Goal: Transaction & Acquisition: Purchase product/service

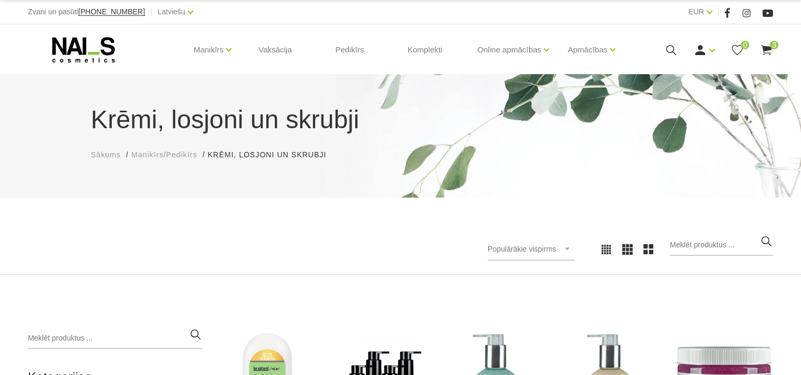
click at [104, 40] on use at bounding box center [83, 49] width 62 height 25
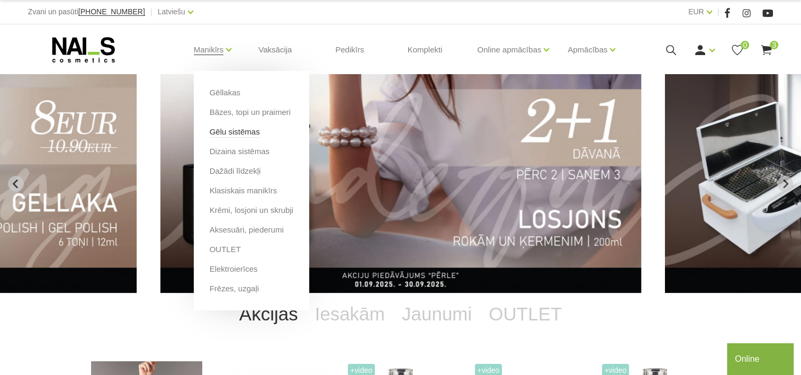
click at [243, 130] on link "Gēlu sistēmas" at bounding box center [235, 132] width 50 height 12
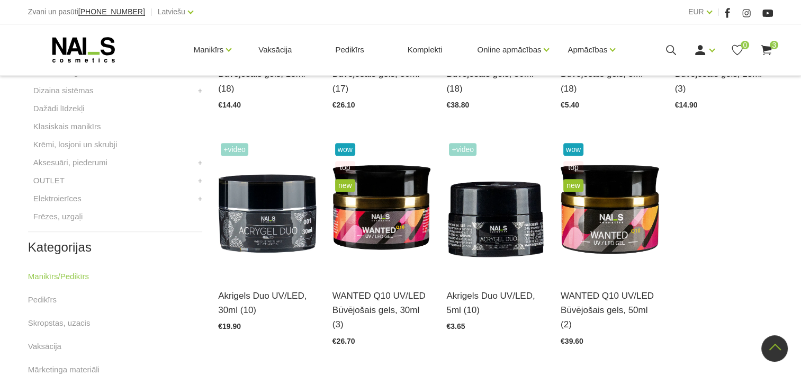
scroll to position [159, 0]
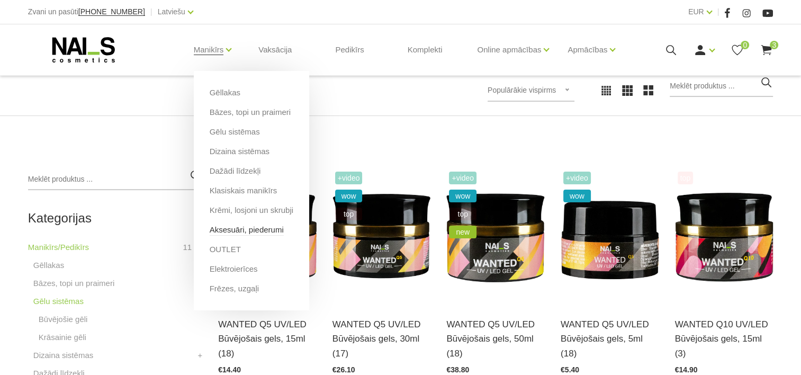
click at [236, 227] on link "Aksesuāri, piederumi" at bounding box center [247, 230] width 74 height 12
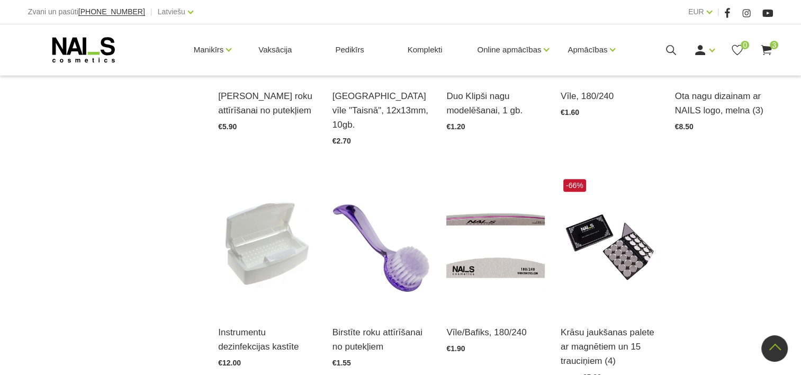
scroll to position [1271, 0]
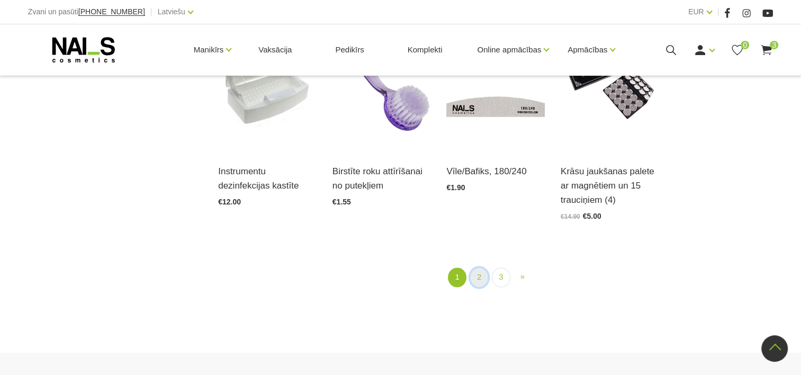
click at [481, 267] on link "2" at bounding box center [479, 277] width 18 height 20
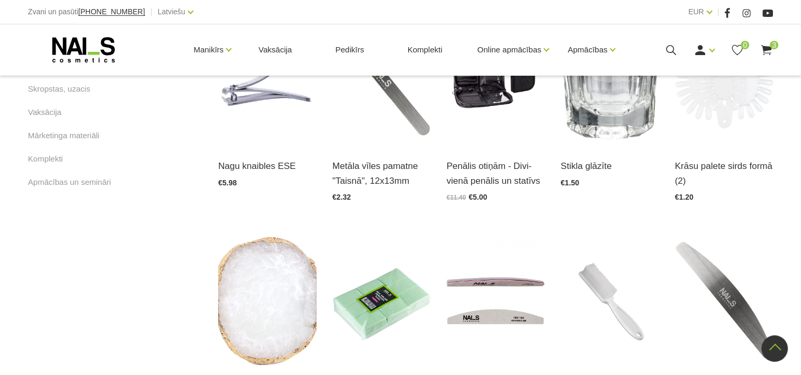
scroll to position [693, 0]
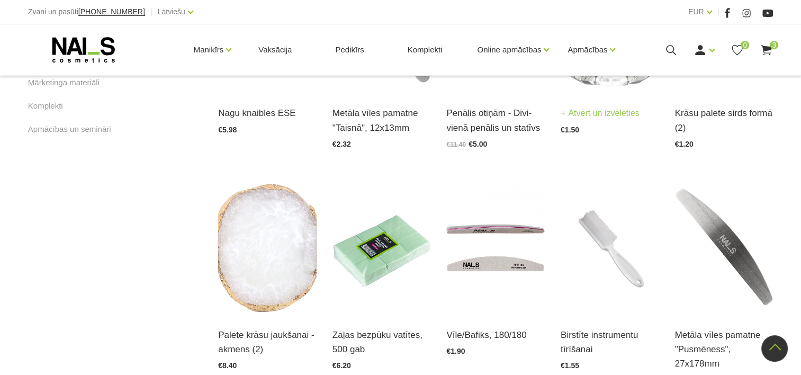
click at [597, 93] on img at bounding box center [610, 25] width 98 height 135
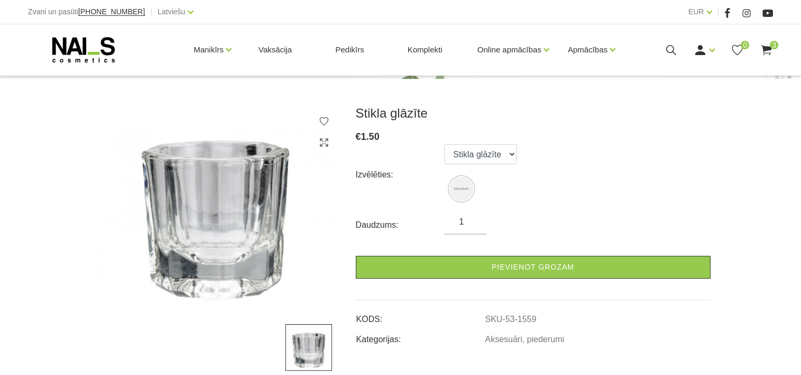
scroll to position [159, 0]
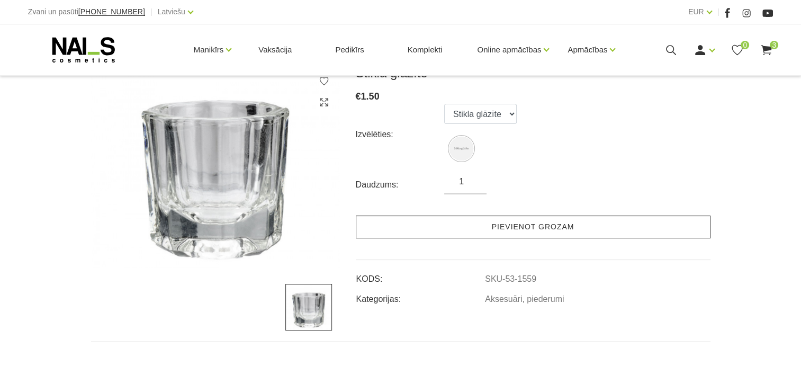
click at [544, 221] on link "Pievienot grozam" at bounding box center [533, 227] width 355 height 23
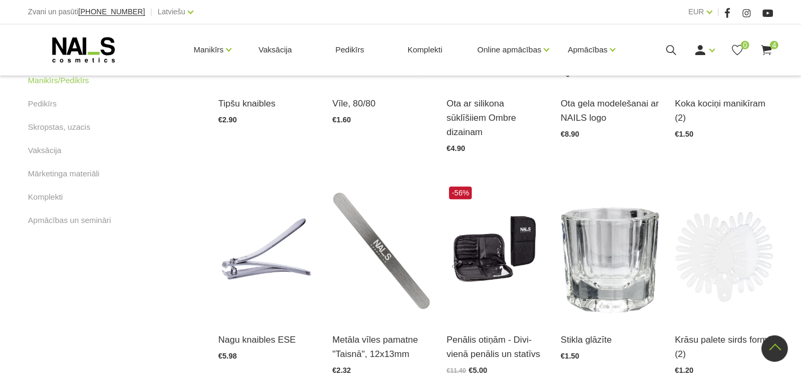
scroll to position [693, 0]
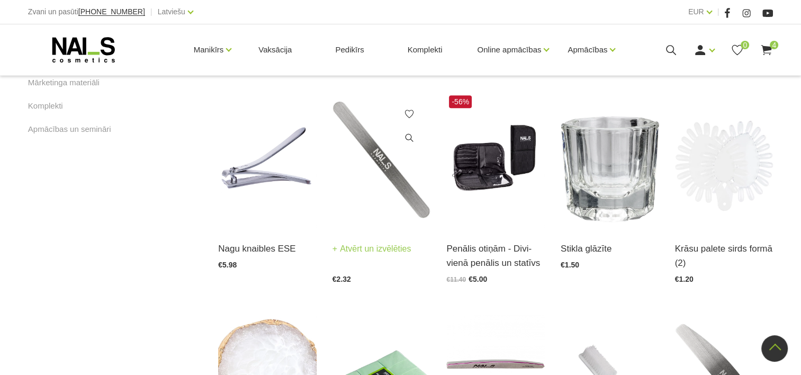
click at [352, 241] on link "Atvērt un izvēlēties" at bounding box center [372, 248] width 79 height 15
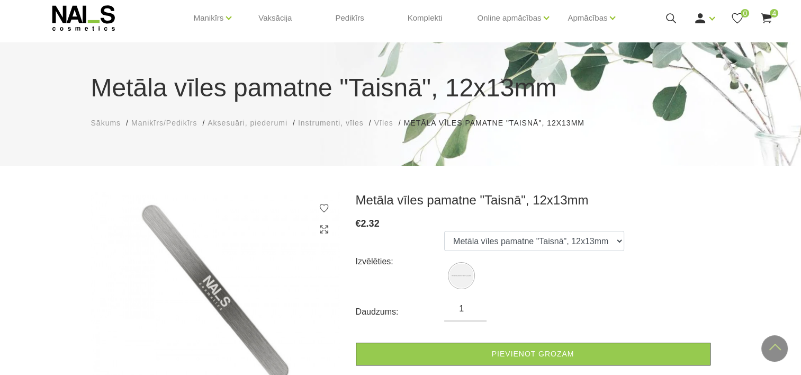
scroll to position [25, 0]
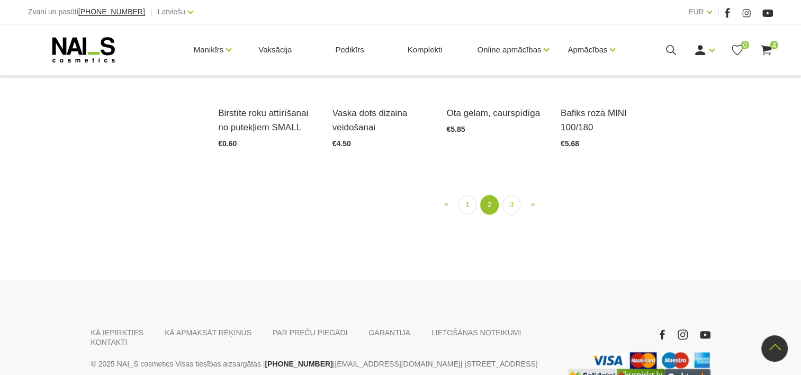
scroll to position [1222, 0]
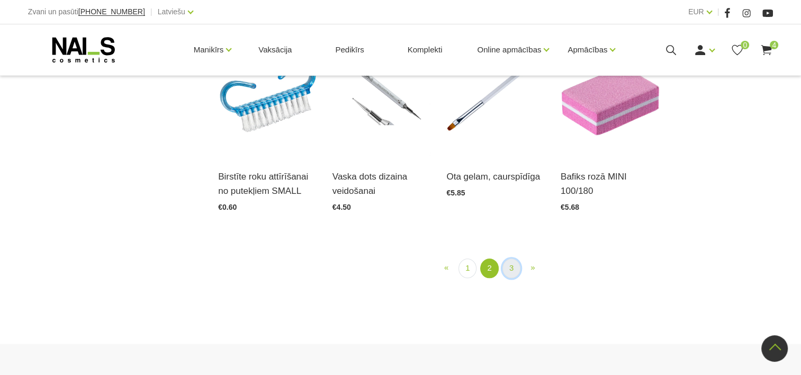
click at [513, 258] on link "3" at bounding box center [511, 268] width 18 height 20
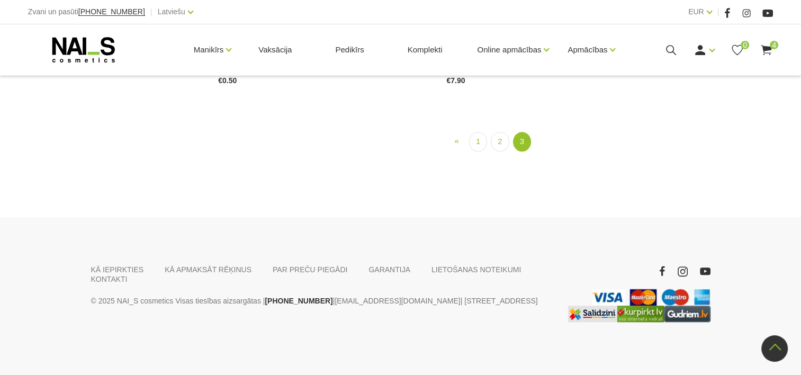
scroll to position [1363, 0]
click at [474, 142] on link "1" at bounding box center [478, 142] width 18 height 20
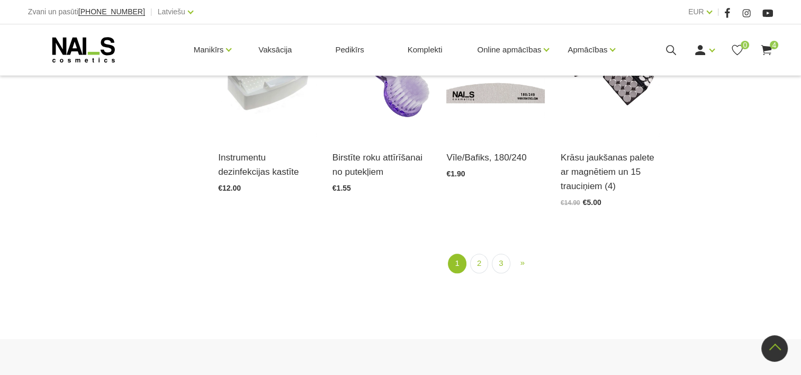
scroll to position [957, 0]
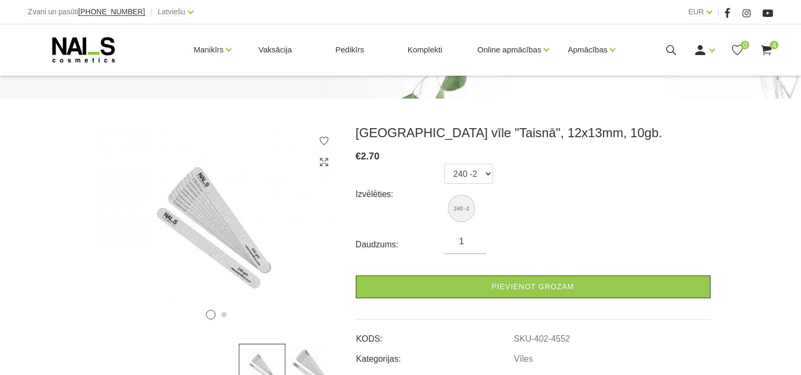
scroll to position [106, 0]
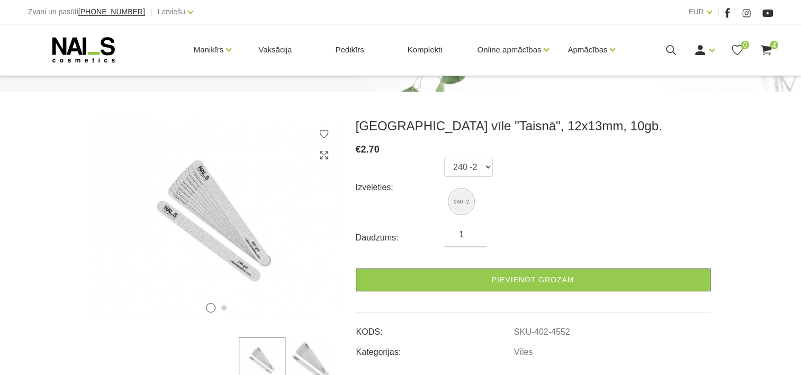
click at [462, 239] on input "1" at bounding box center [465, 234] width 42 height 13
click at [484, 169] on select "240 -2" at bounding box center [468, 167] width 49 height 20
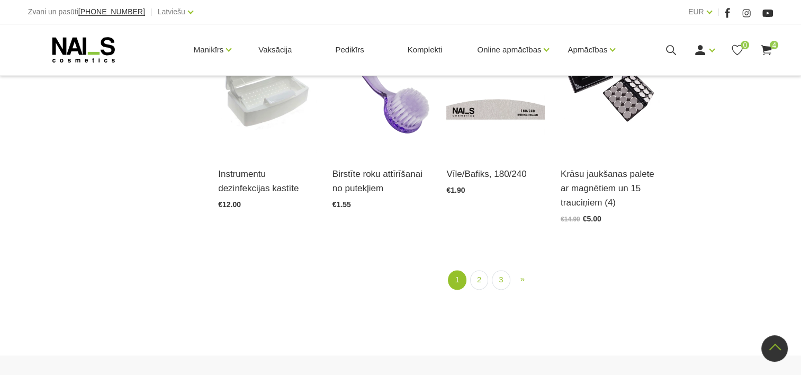
scroll to position [1324, 0]
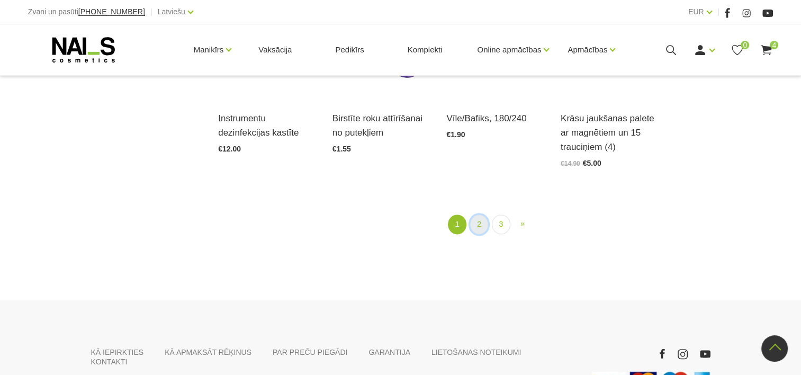
click at [479, 214] on link "2" at bounding box center [479, 224] width 18 height 20
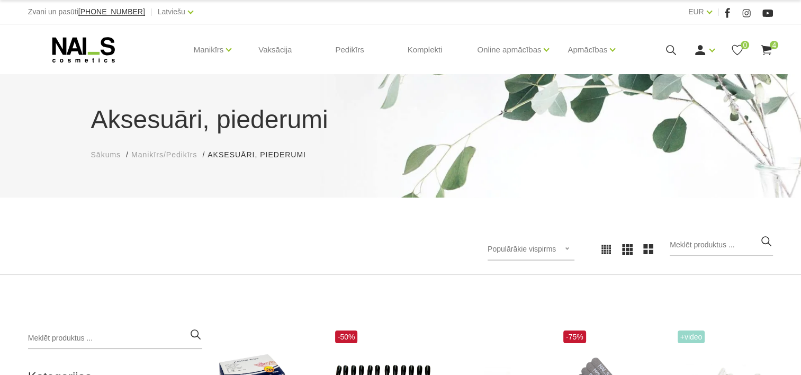
click at [770, 44] on span "4" at bounding box center [774, 45] width 8 height 8
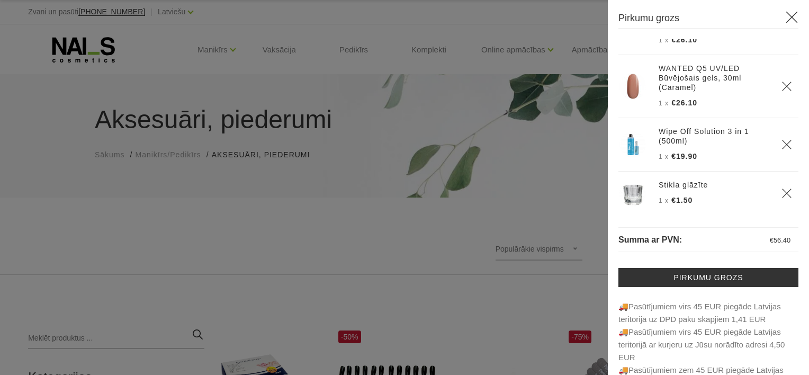
click at [470, 180] on div at bounding box center [404, 187] width 809 height 375
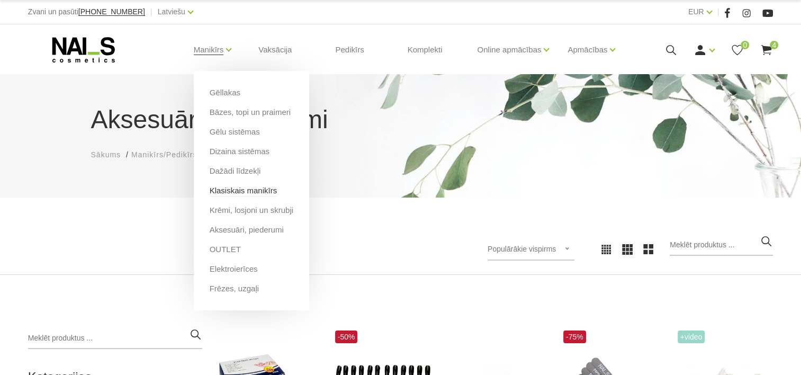
click at [246, 189] on link "Klasiskais manikīrs" at bounding box center [244, 191] width 68 height 12
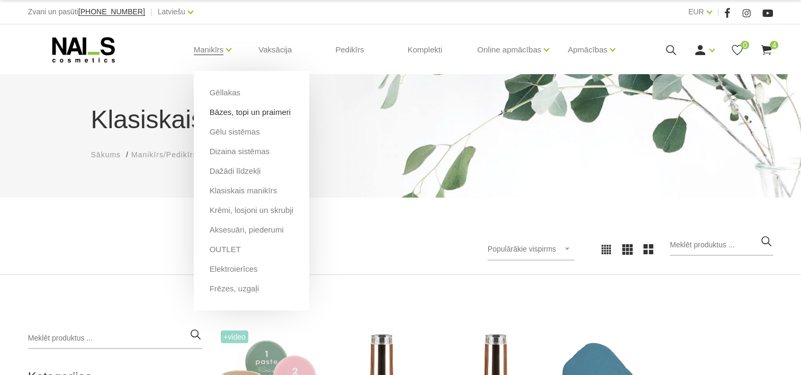
click at [233, 112] on link "Bāzes, topi un praimeri" at bounding box center [250, 112] width 81 height 12
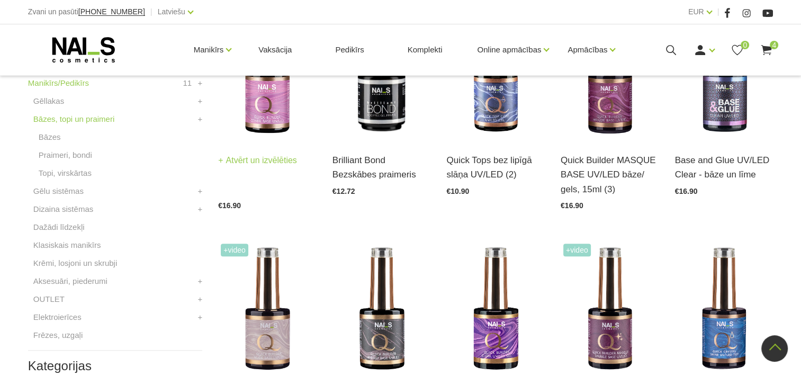
scroll to position [265, 0]
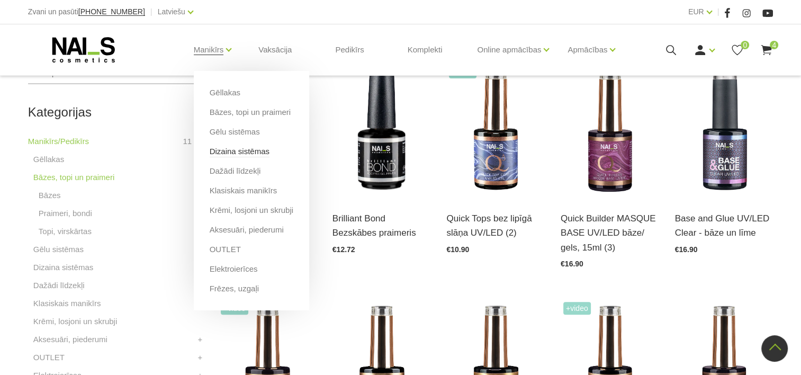
click at [245, 152] on link "Dizaina sistēmas" at bounding box center [240, 152] width 60 height 12
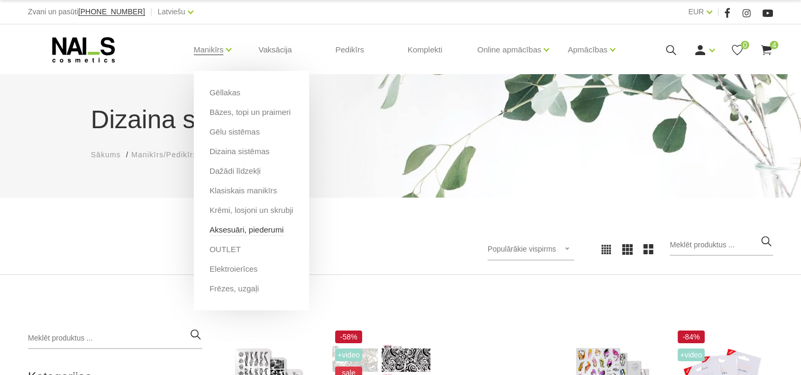
click at [247, 229] on link "Aksesuāri, piederumi" at bounding box center [247, 230] width 74 height 12
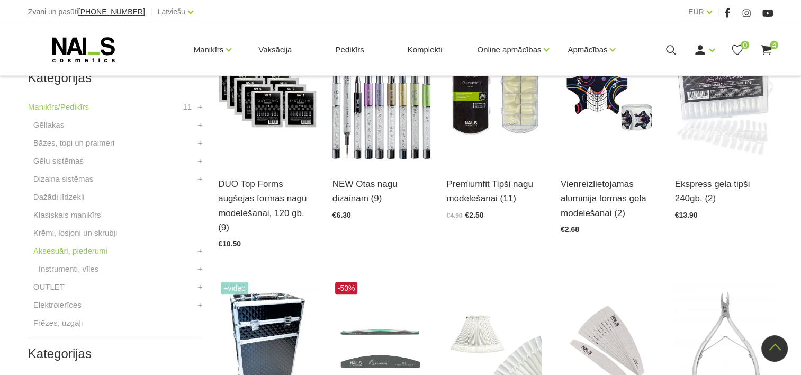
scroll to position [318, 0]
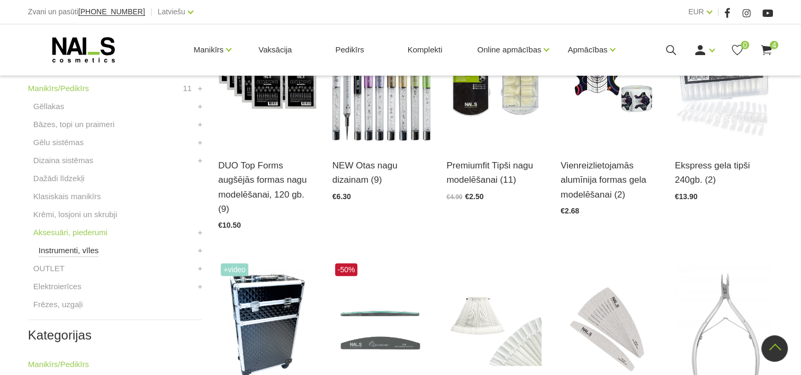
click at [73, 250] on link "Instrumenti, vīles" at bounding box center [69, 250] width 60 height 13
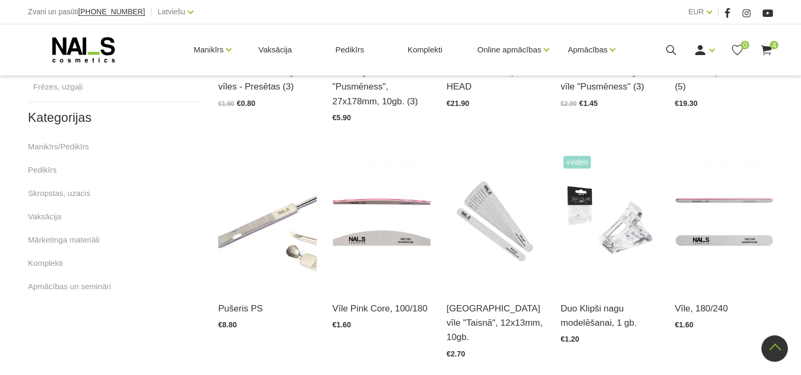
scroll to position [530, 0]
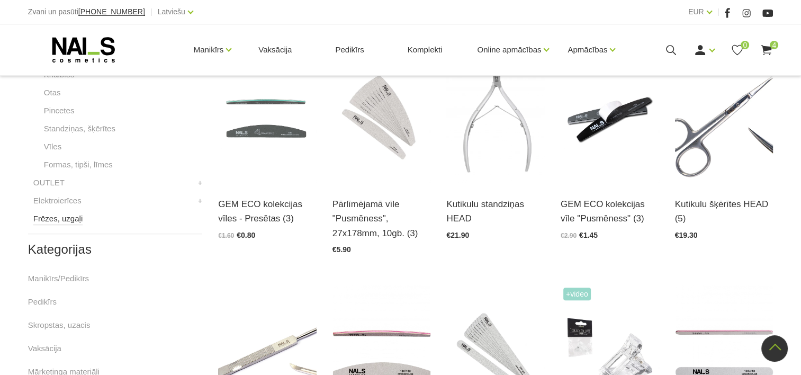
click at [65, 218] on link "Frēzes, uzgaļi" at bounding box center [57, 218] width 49 height 13
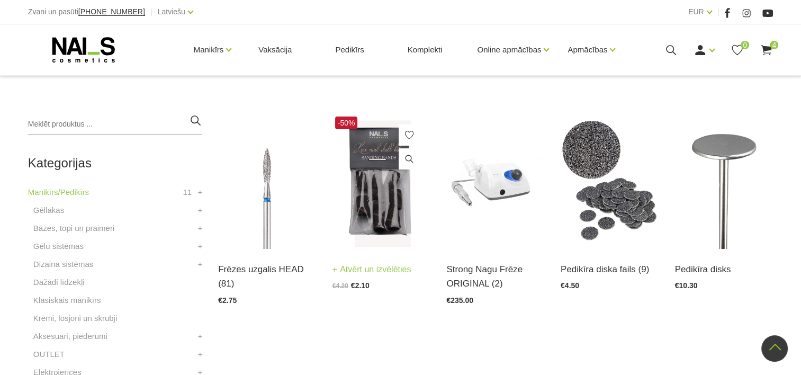
scroll to position [159, 0]
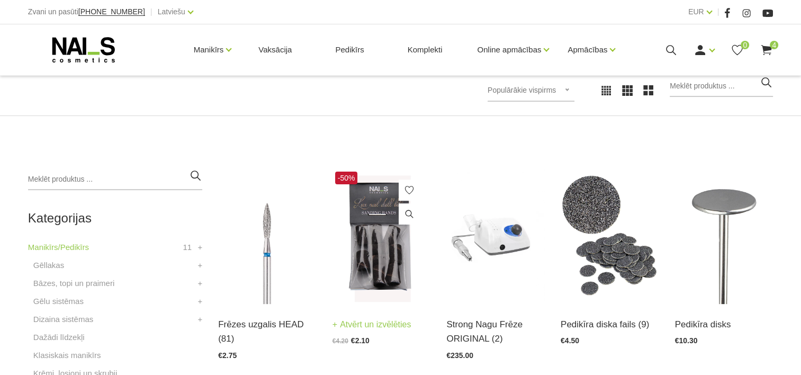
click at [380, 245] on img at bounding box center [382, 236] width 98 height 135
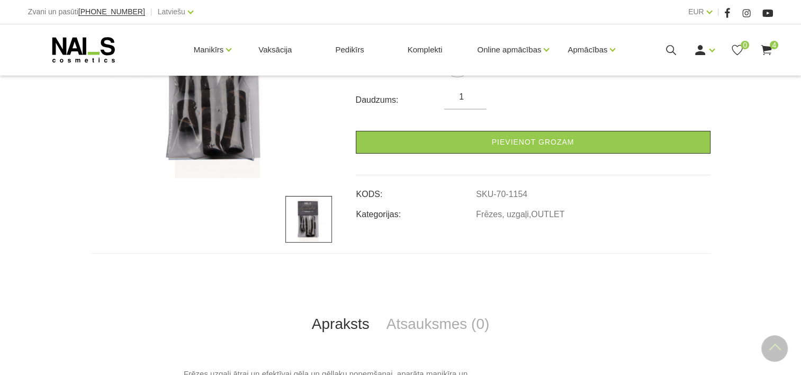
scroll to position [265, 0]
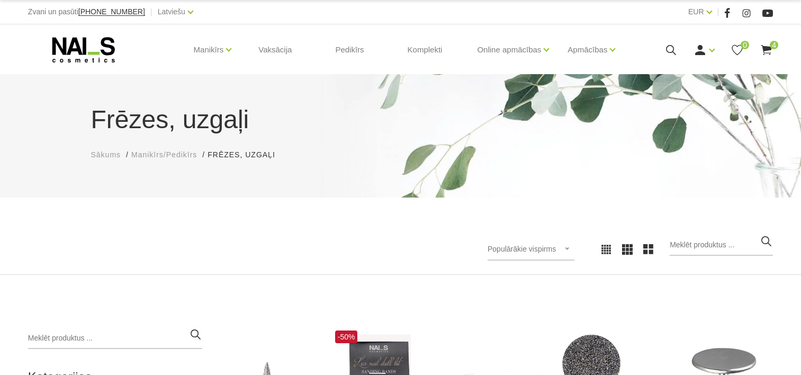
scroll to position [159, 0]
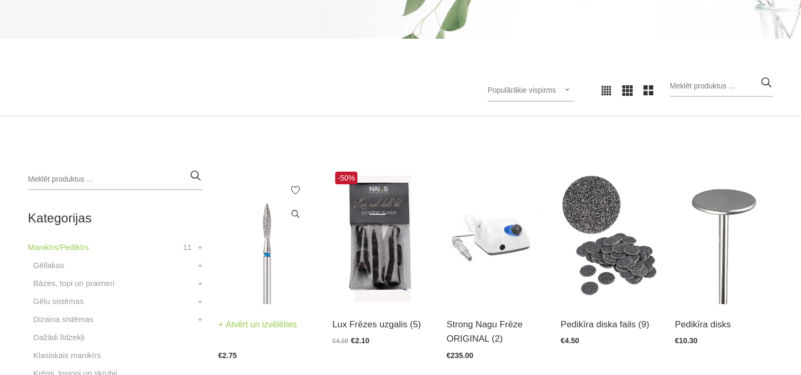
click at [253, 282] on img at bounding box center [267, 236] width 98 height 135
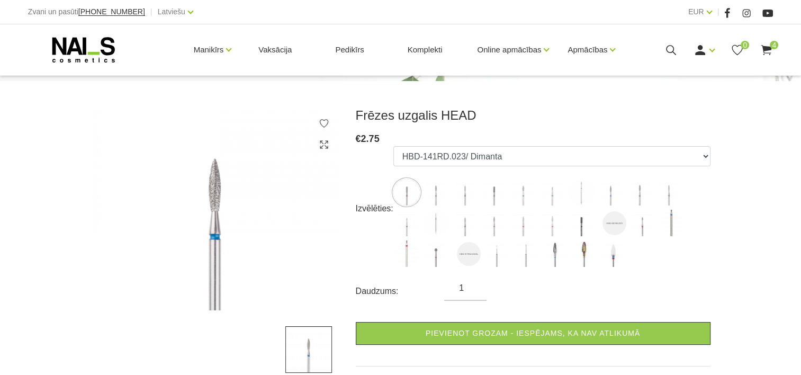
scroll to position [53, 0]
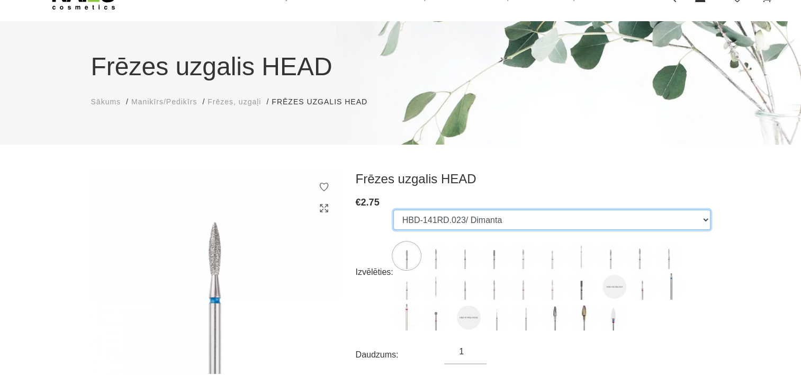
click at [509, 218] on select "HBD-141RD.023/ Dimanta HBD-243BL.021XL/ Dimanta HBD-243BL.014X/ Dimanta HBD-141…" at bounding box center [551, 220] width 317 height 20
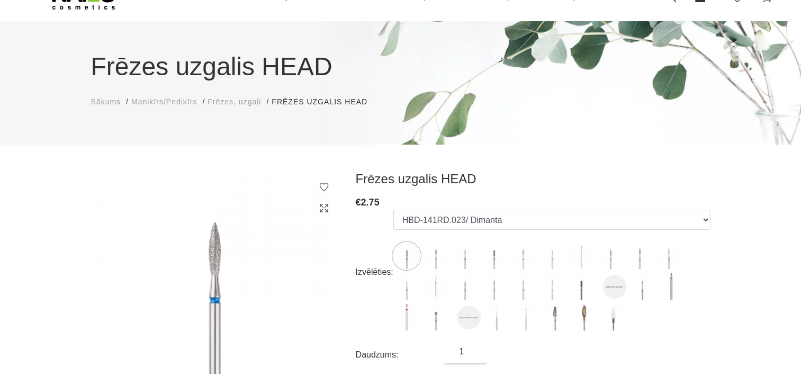
click at [712, 291] on div "Frēzes uzgalis HEAD € 2.75 Izvēlēties: HBD-141RD.023/ Dimanta HBD-243BL.021XL/ …" at bounding box center [533, 323] width 371 height 304
click at [437, 260] on img at bounding box center [436, 256] width 26 height 26
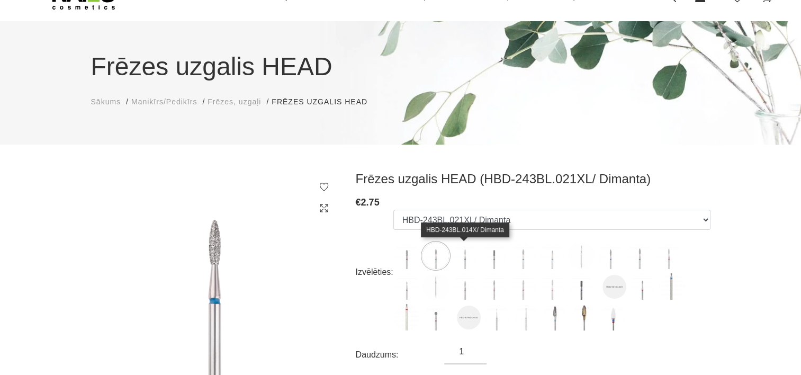
click at [466, 261] on img at bounding box center [465, 256] width 26 height 26
click at [487, 262] on img at bounding box center [494, 256] width 26 height 26
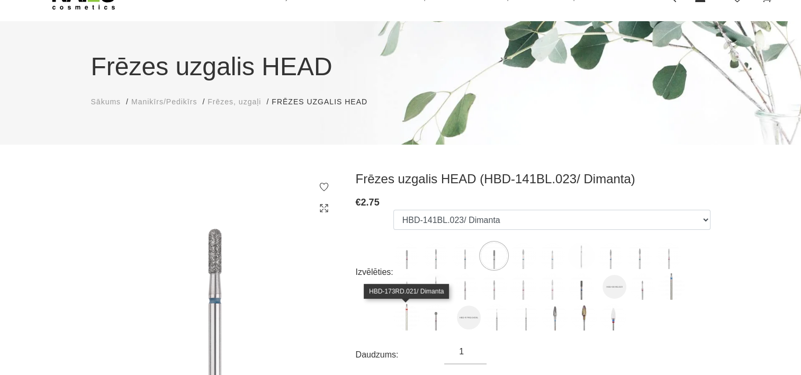
click at [400, 312] on img at bounding box center [406, 317] width 26 height 26
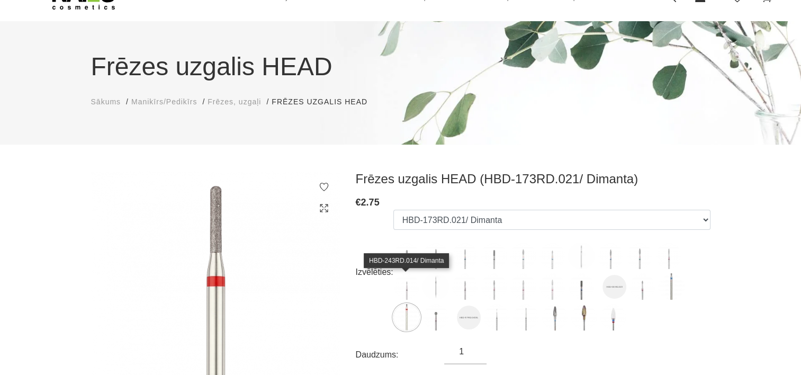
click at [407, 294] on img at bounding box center [406, 286] width 26 height 26
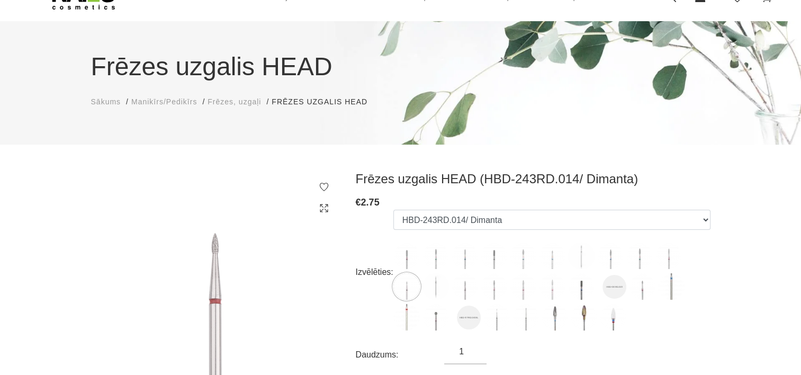
click at [481, 295] on label at bounding box center [494, 286] width 26 height 26
click at [489, 293] on img at bounding box center [494, 286] width 26 height 26
click at [519, 293] on img at bounding box center [523, 286] width 26 height 26
select select "5280"
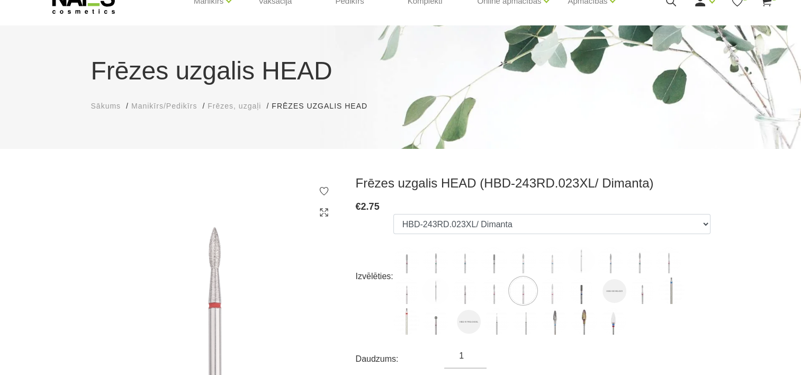
scroll to position [0, 0]
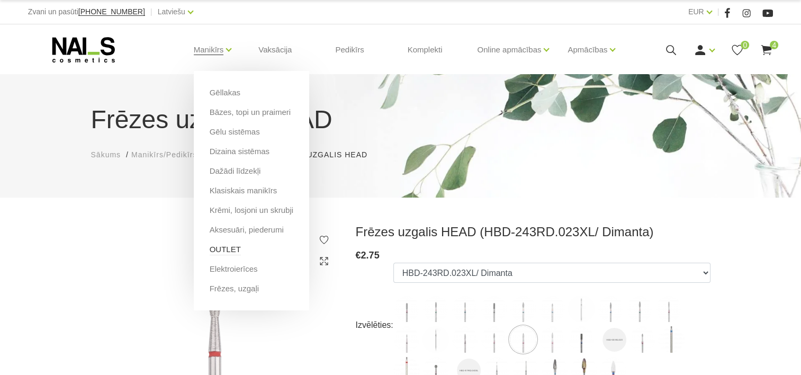
click at [232, 248] on link "OUTLET" at bounding box center [225, 250] width 31 height 12
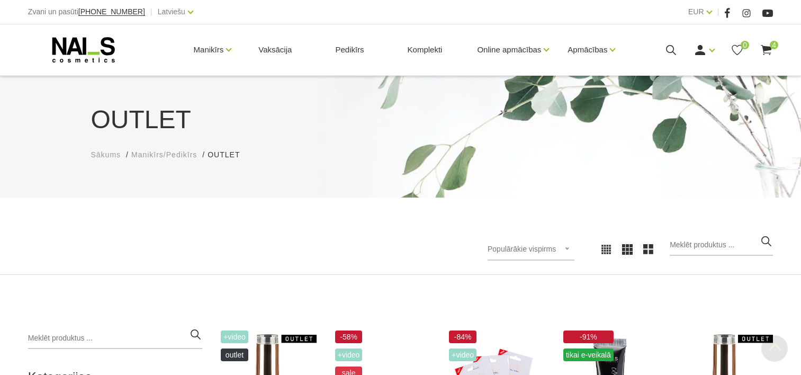
scroll to position [265, 0]
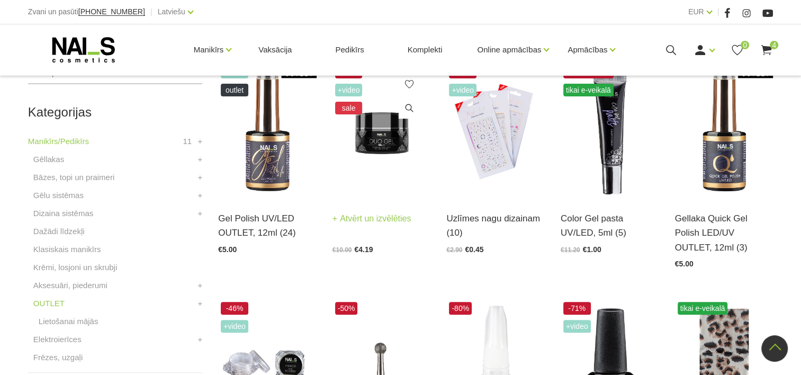
click at [374, 136] on img at bounding box center [382, 130] width 98 height 135
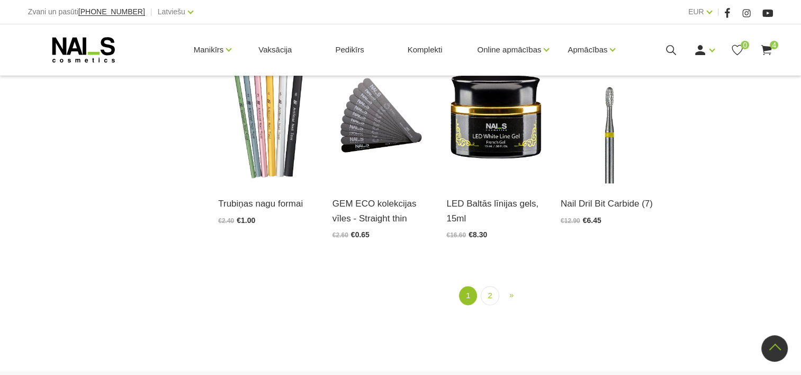
scroll to position [1218, 0]
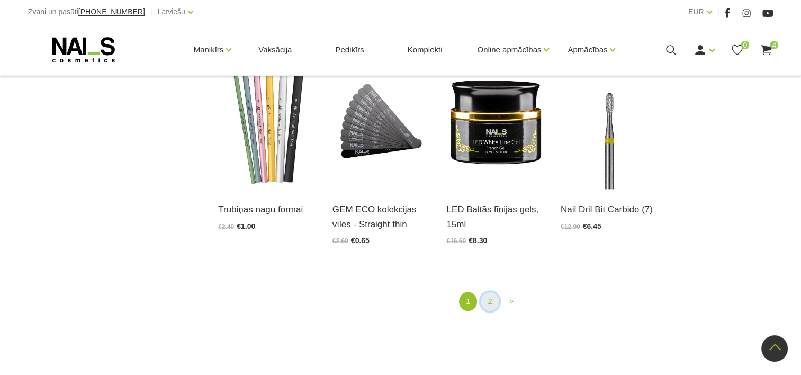
click at [481, 300] on link "2" at bounding box center [490, 302] width 18 height 20
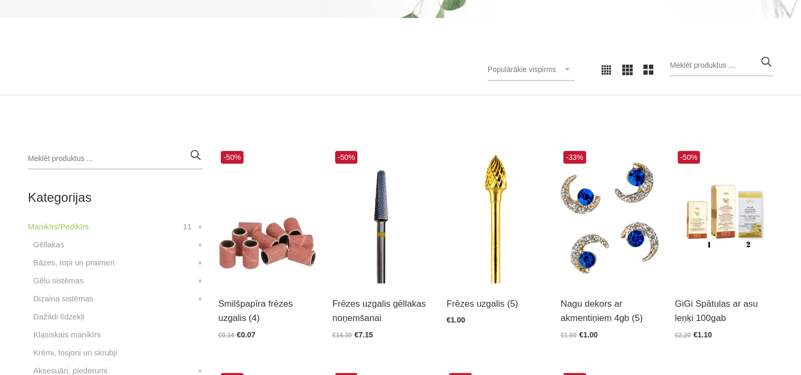
scroll to position [322, 0]
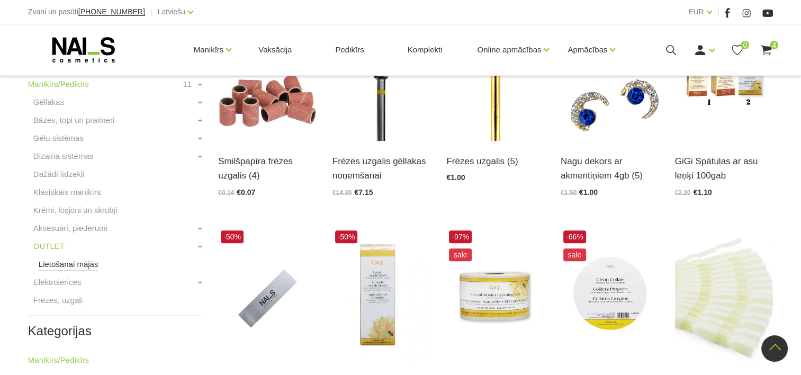
click at [61, 265] on link "Lietošanai mājās" at bounding box center [69, 264] width 60 height 13
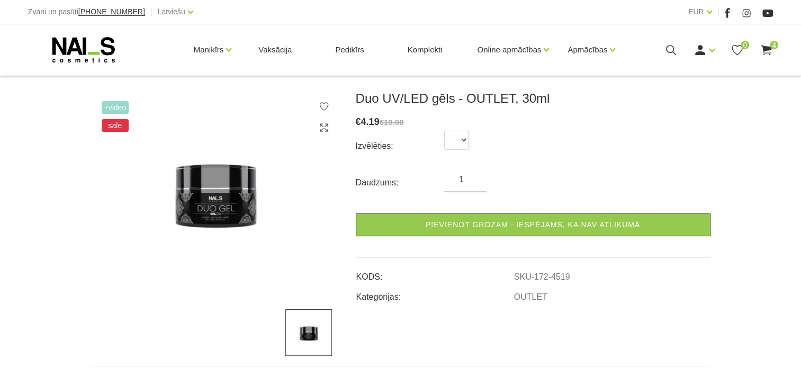
scroll to position [159, 0]
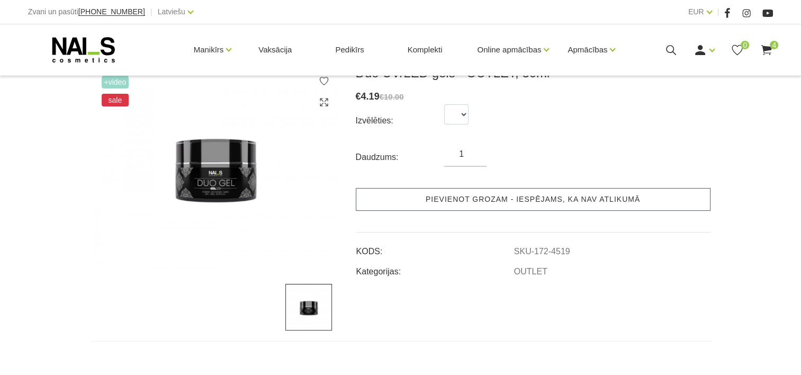
click at [447, 200] on link "Pievienot grozam - iespējams, ka nav atlikumā" at bounding box center [533, 199] width 355 height 23
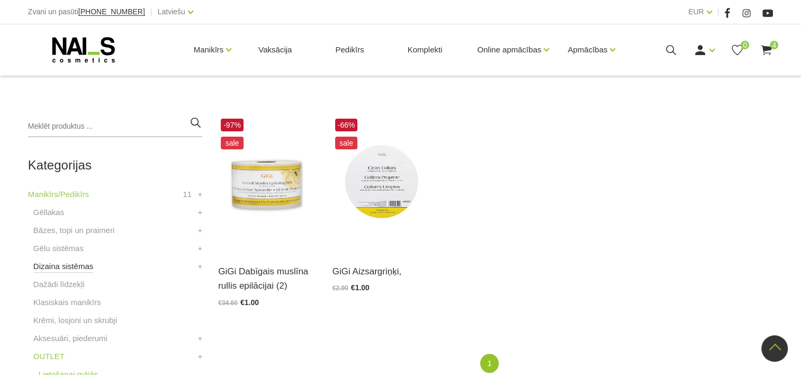
scroll to position [318, 0]
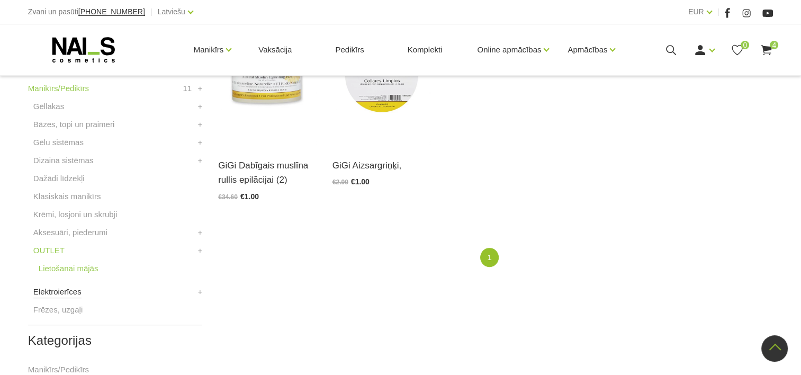
click at [53, 290] on link "Elektroierīces" at bounding box center [57, 291] width 48 height 13
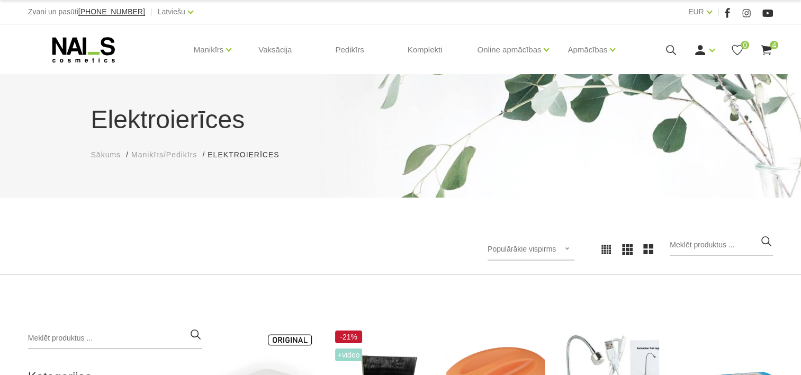
scroll to position [212, 0]
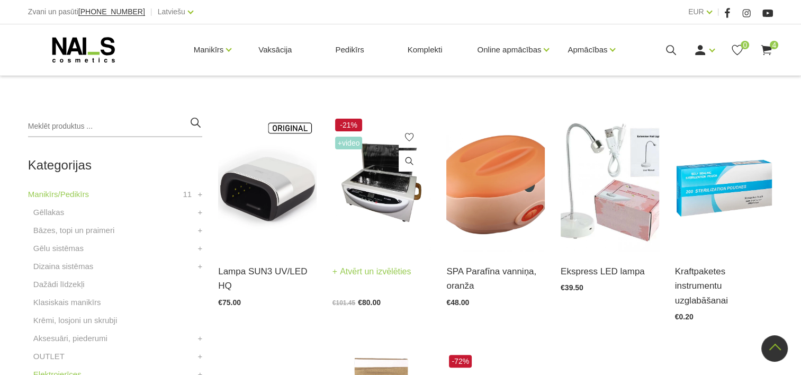
click at [391, 206] on img at bounding box center [382, 183] width 98 height 135
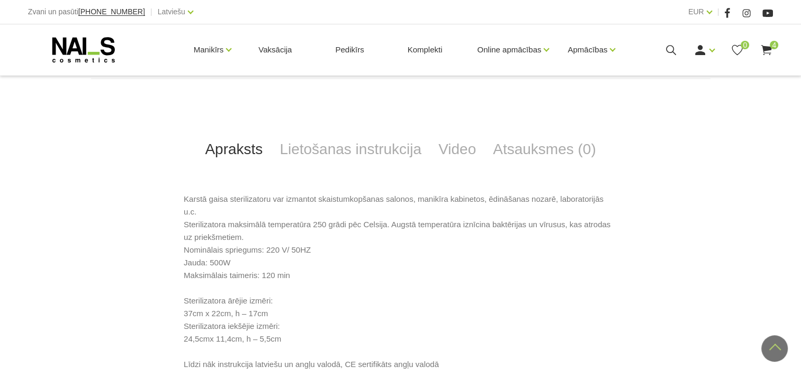
scroll to position [424, 0]
click at [466, 154] on link "Video" at bounding box center [457, 147] width 55 height 35
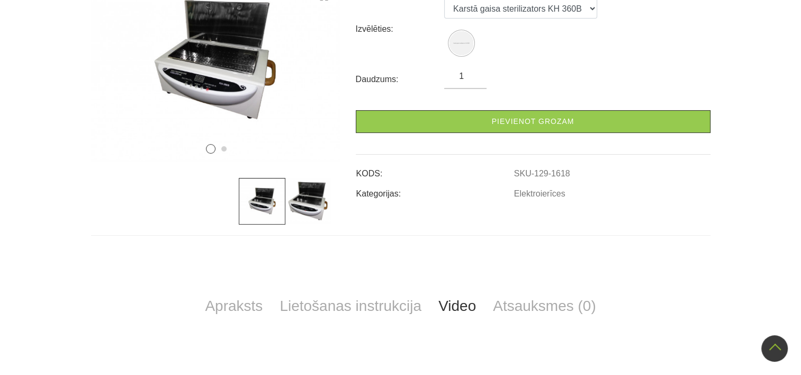
scroll to position [0, 0]
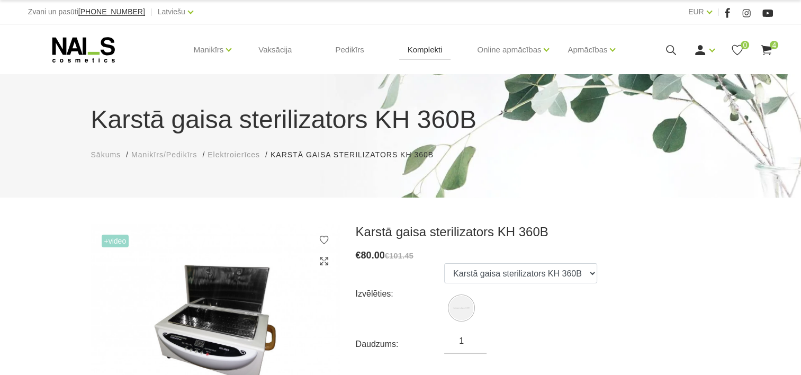
click at [433, 49] on link "Komplekti" at bounding box center [425, 49] width 52 height 51
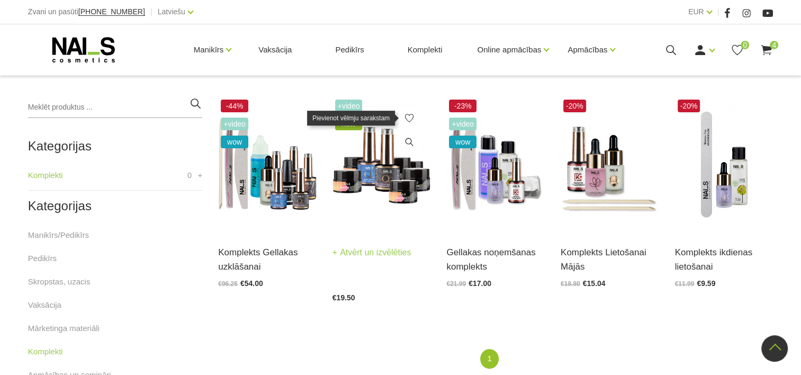
scroll to position [265, 0]
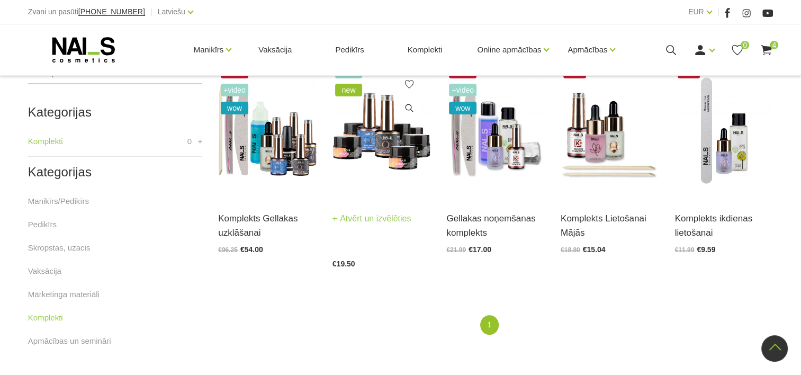
click at [383, 157] on img at bounding box center [382, 130] width 98 height 135
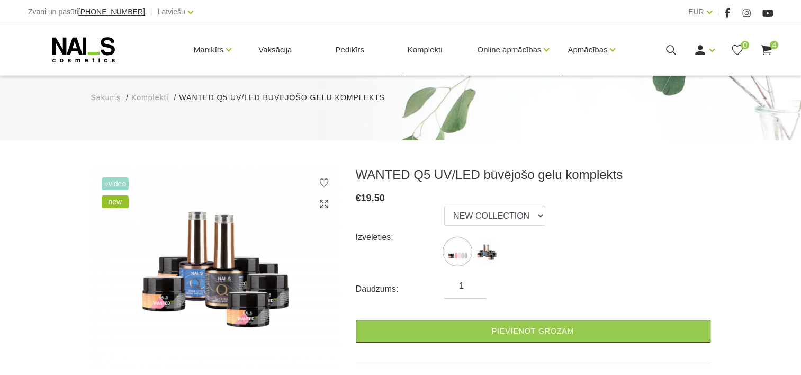
scroll to position [53, 0]
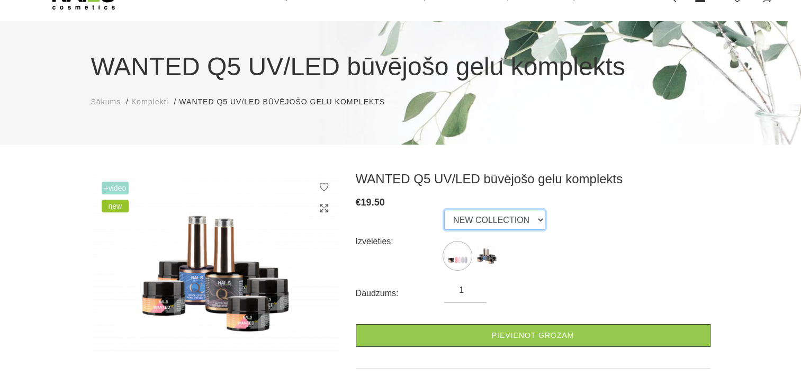
click at [474, 215] on select "NEW COLLECTION STARTER KIT" at bounding box center [494, 220] width 101 height 20
click at [168, 168] on div "WANTED Q5 UV/LED būvējošo gelu komplekts Sākums Komplekti WANTED Q5 UV/LED būvē…" at bounding box center [400, 325] width 801 height 757
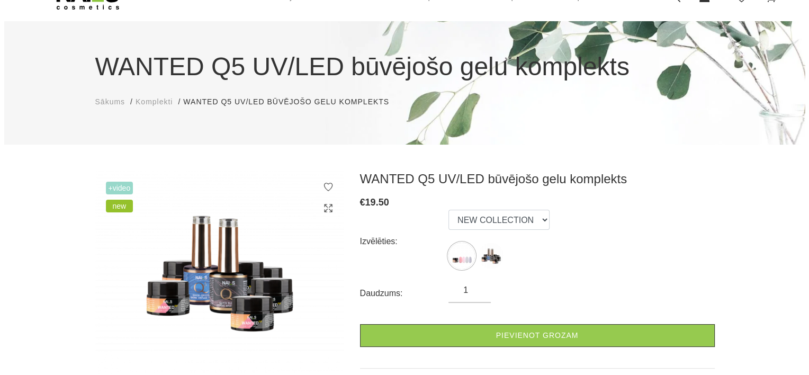
scroll to position [0, 0]
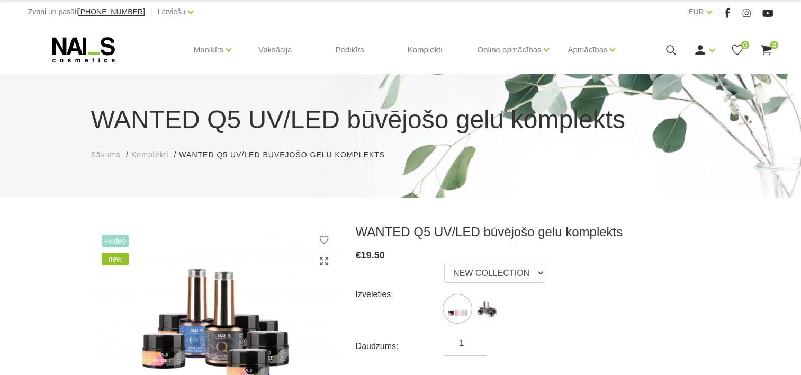
click at [764, 47] on use at bounding box center [766, 50] width 11 height 10
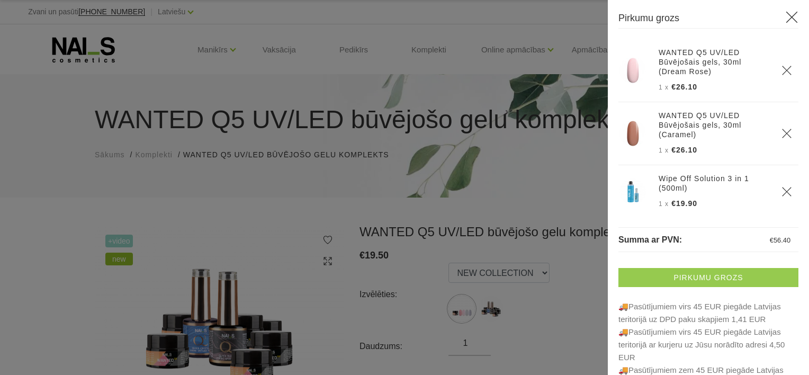
click at [695, 273] on link "Pirkumu grozs" at bounding box center [708, 277] width 180 height 19
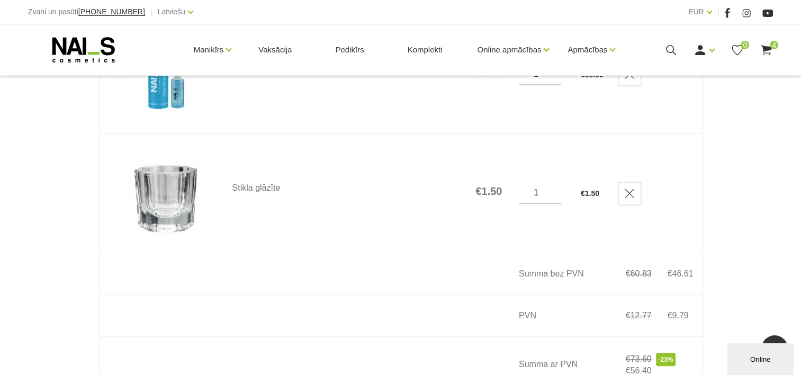
scroll to position [582, 0]
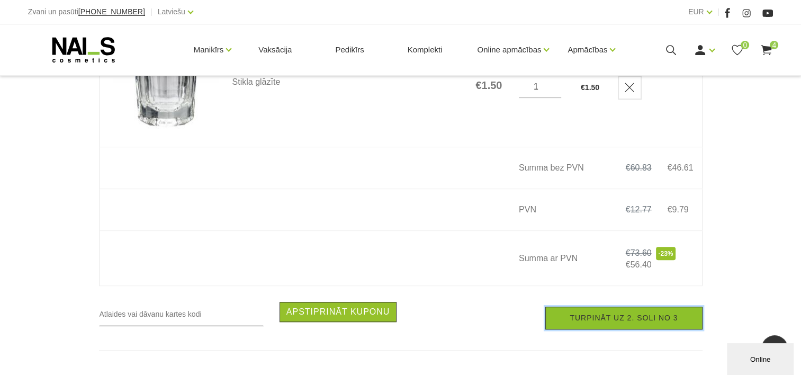
click at [625, 324] on link "Turpināt uz 2. soli no 3" at bounding box center [623, 318] width 157 height 23
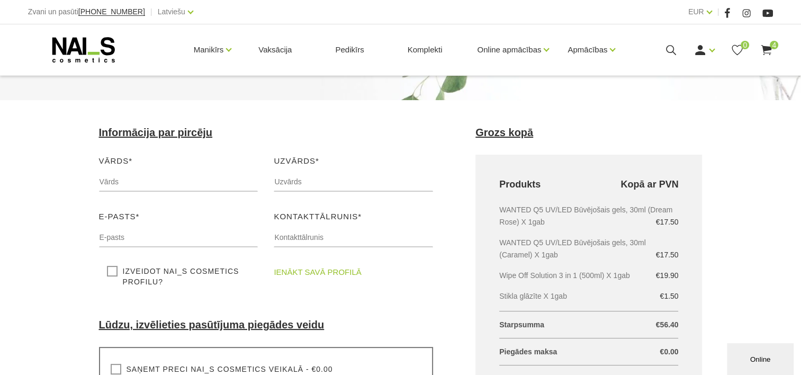
scroll to position [159, 0]
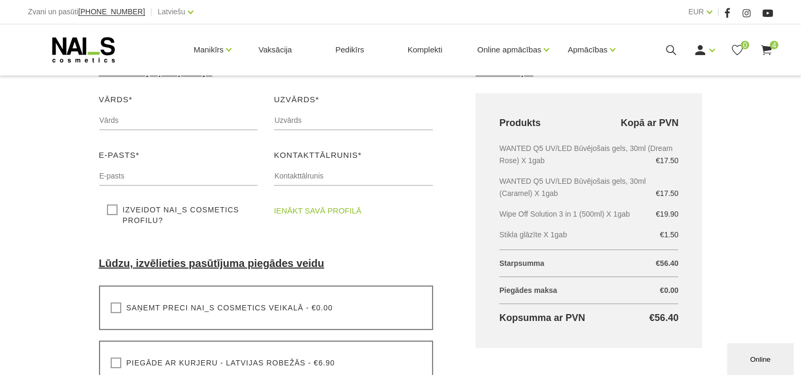
click at [309, 214] on link "ienākt savā profilā" at bounding box center [317, 210] width 87 height 13
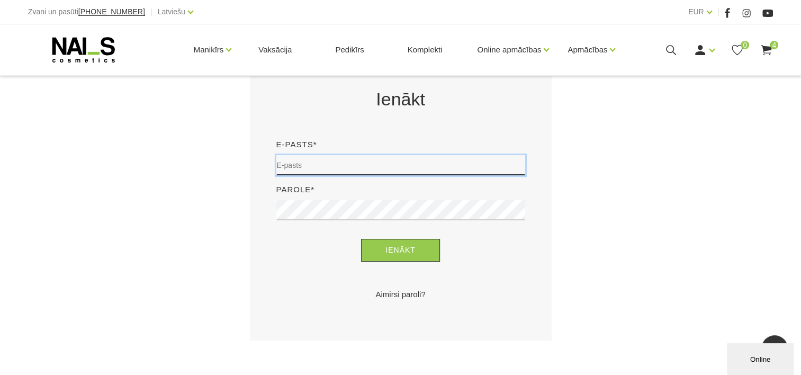
click at [360, 164] on input "email" at bounding box center [400, 165] width 249 height 20
type input "[EMAIL_ADDRESS][DOMAIN_NAME]"
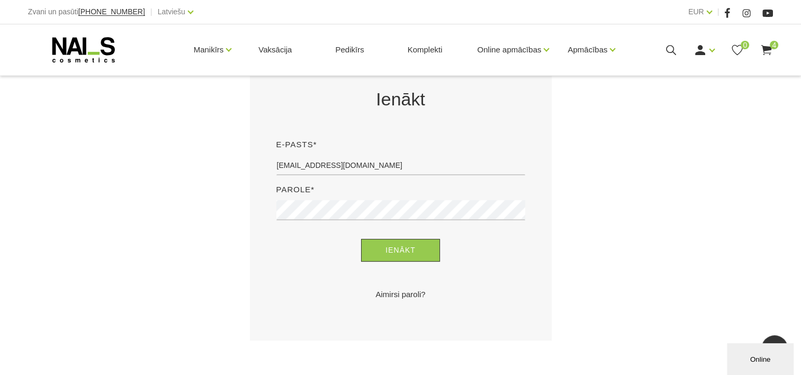
click at [335, 197] on div "Parole*" at bounding box center [400, 205] width 265 height 45
click at [361, 239] on button "Ienākt" at bounding box center [400, 250] width 79 height 23
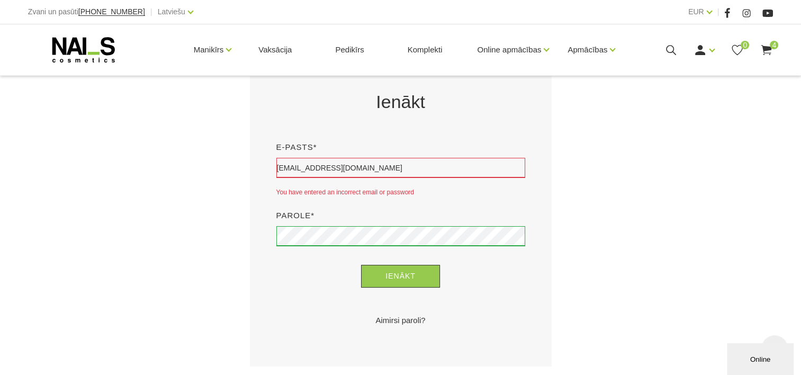
scroll to position [212, 0]
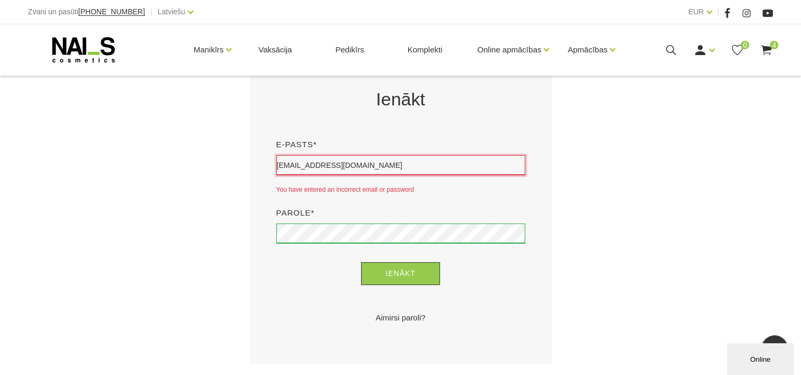
drag, startPoint x: 346, startPoint y: 161, endPoint x: 278, endPoint y: 168, distance: 68.6
click at [278, 168] on input "smidere@gmail.com" at bounding box center [400, 165] width 249 height 20
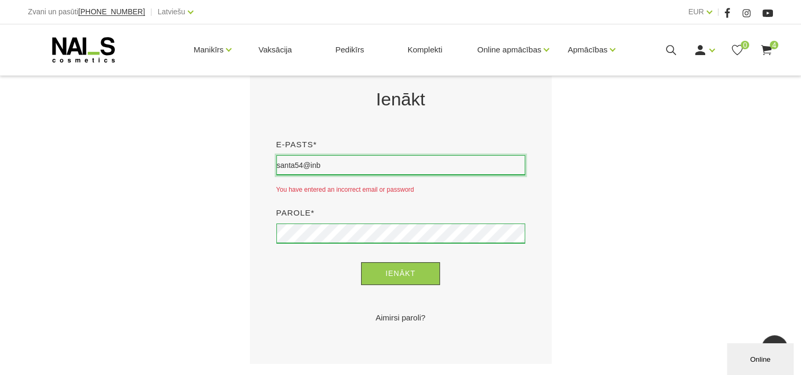
click at [324, 163] on input "santa54@inb" at bounding box center [400, 165] width 249 height 20
type input "santa54@inbox.lv"
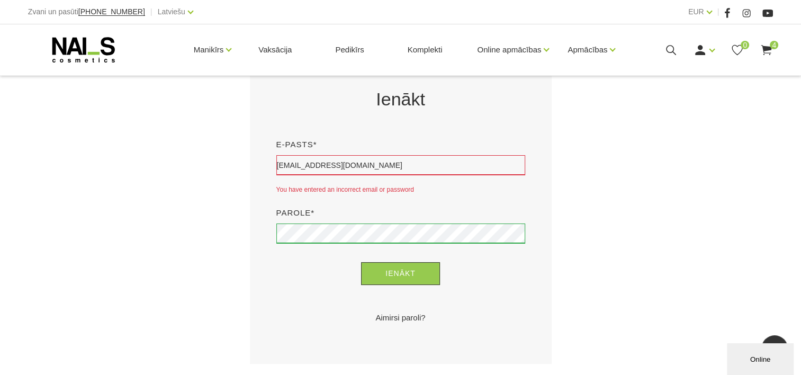
click at [317, 222] on div "Parole*" at bounding box center [400, 229] width 265 height 45
click at [361, 262] on button "Ienākt" at bounding box center [400, 273] width 79 height 23
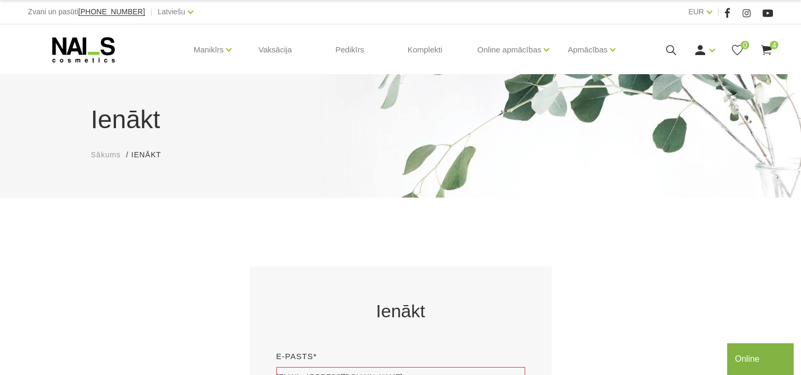
click at [762, 48] on icon at bounding box center [766, 49] width 13 height 13
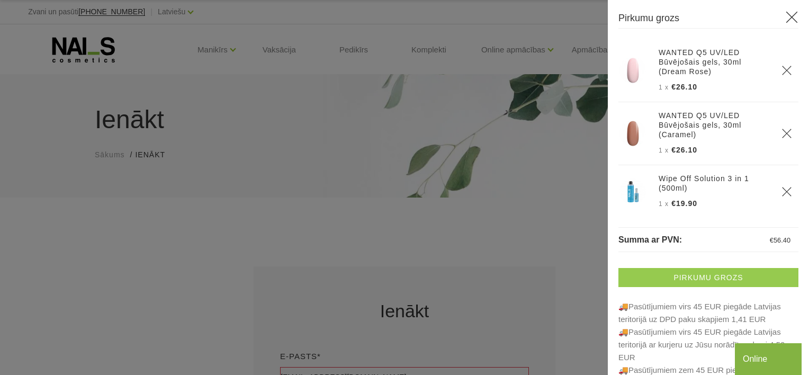
click at [690, 273] on link "Pirkumu grozs" at bounding box center [708, 277] width 180 height 19
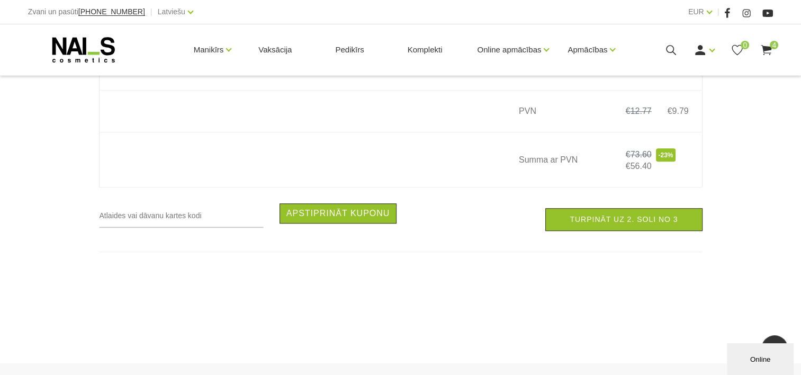
scroll to position [688, 0]
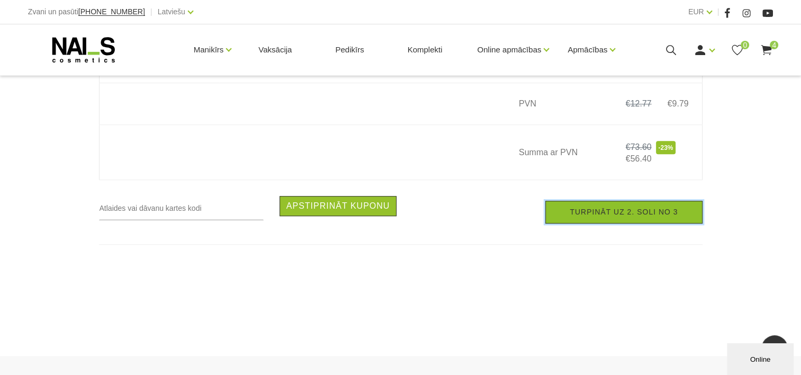
click at [587, 222] on link "Turpināt uz 2. soli no 3" at bounding box center [623, 212] width 157 height 23
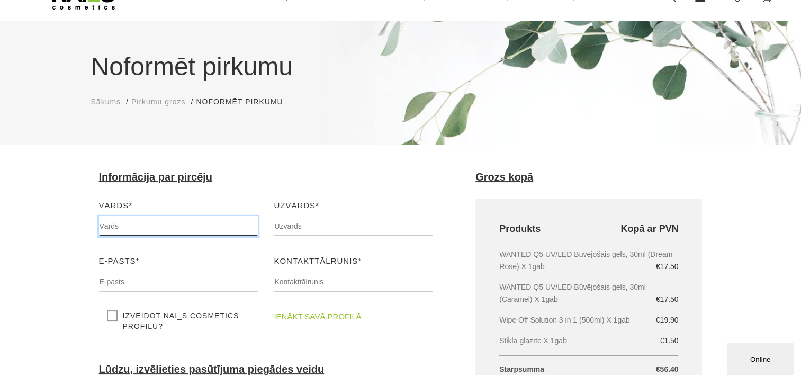
click at [157, 227] on input "text" at bounding box center [178, 226] width 159 height 20
type input "SANTA"
type input "MIDERE"
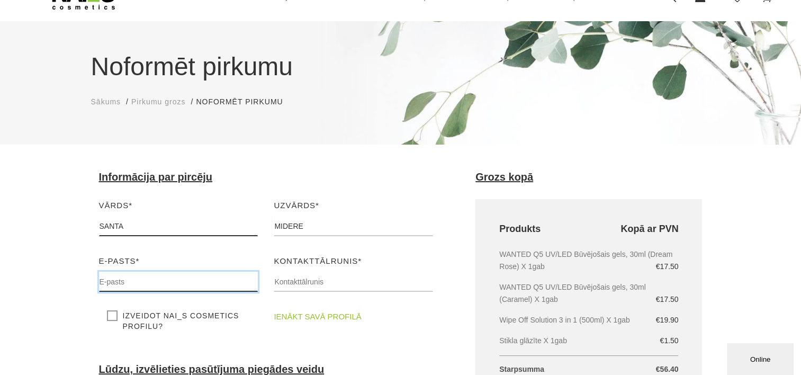
type input "smidere@gmail.com"
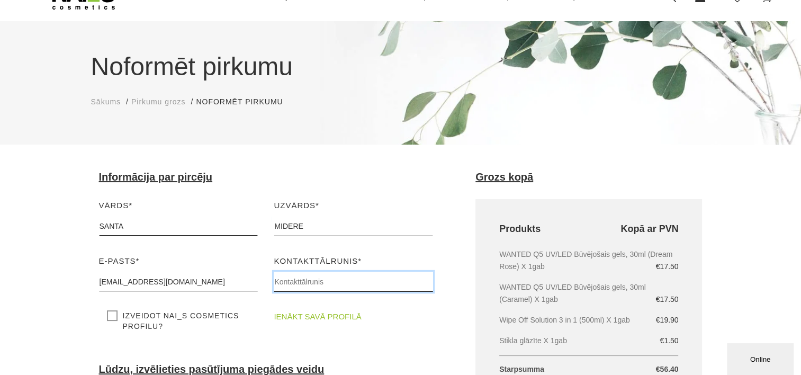
type input "25157513"
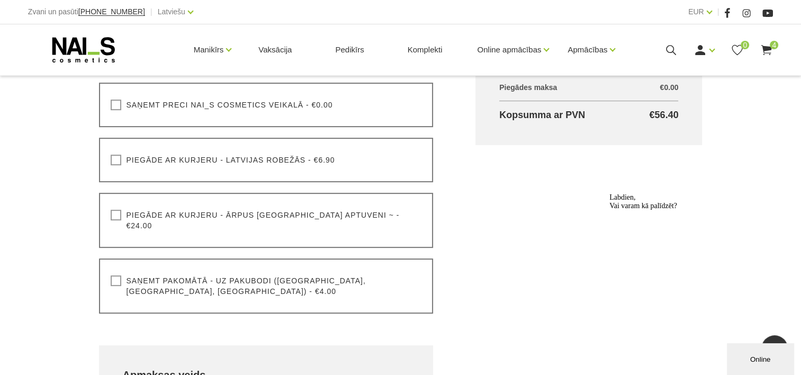
scroll to position [424, 0]
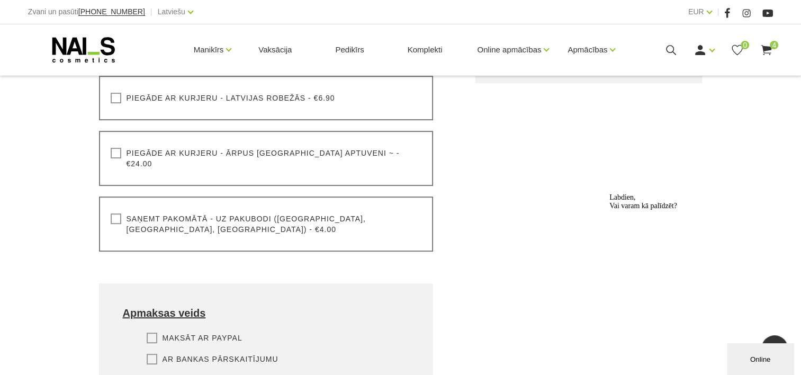
click at [116, 213] on label "Saņemt pakomātā - uz pakubodi (Latvija, Lietuva, Igaunija) - €4.00" at bounding box center [266, 223] width 311 height 21
click at [0, 0] on input "Saņemt pakomātā - uz pakubodi (Latvija, Lietuva, Igaunija) - €4.00" at bounding box center [0, 0] width 0 height 0
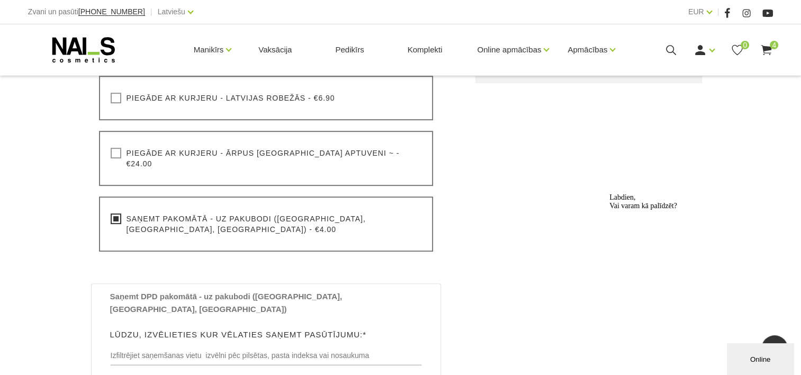
scroll to position [530, 0]
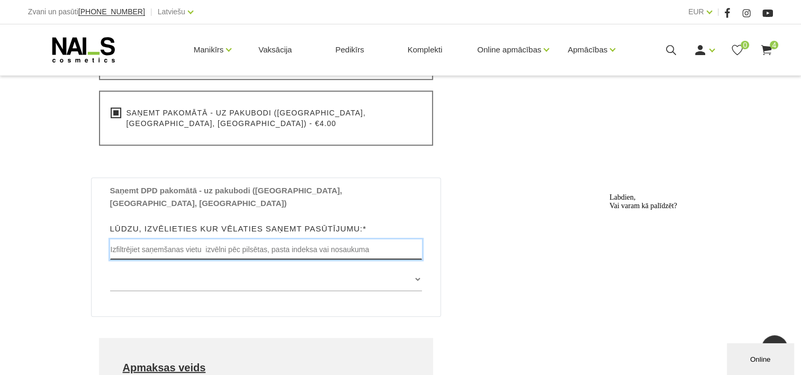
click at [182, 239] on input "text" at bounding box center [266, 249] width 312 height 20
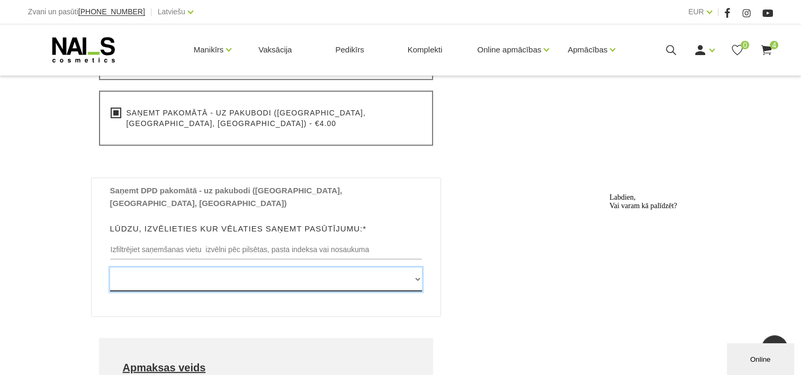
click at [179, 267] on select "Edvarta Virzas iela 2 , IECAVA, LV3913, (Paku Skapis TOP Iecava) Rīgas iela 27 …" at bounding box center [266, 279] width 312 height 24
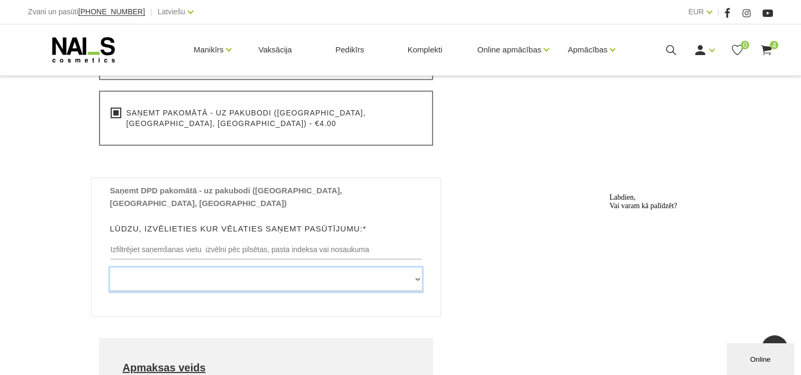
select select "[STREET_ADDRESS], (Paku Skapis [PERSON_NAME])"
click at [110, 267] on select "Edvarta Virzas iela 2 , IECAVA, LV3913, (Paku Skapis TOP Iecava) Rīgas iela 27 …" at bounding box center [266, 279] width 312 height 24
click at [464, 244] on div "Grozs kopā Produkts Kopā ar PVN WANTED Q5 UV/LED Būvējošais gels, 30ml (Dream R…" at bounding box center [588, 120] width 269 height 852
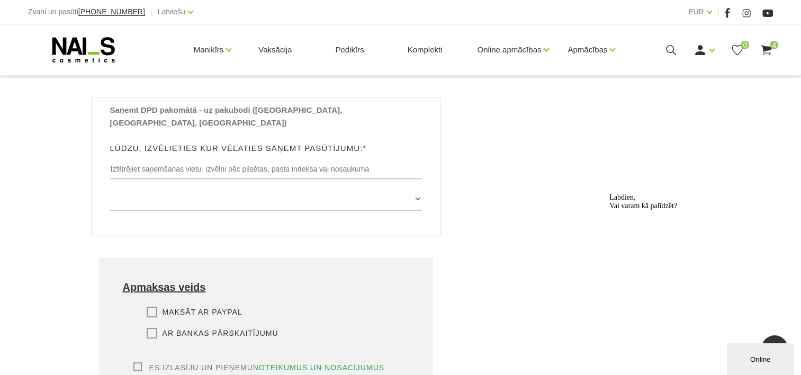
scroll to position [635, 0]
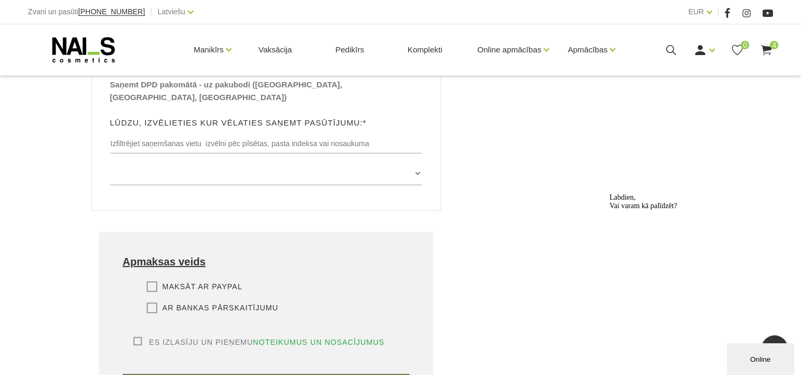
click at [150, 281] on label "Maksāt ar PayPal" at bounding box center [195, 286] width 96 height 11
click at [0, 0] on input "Maksāt ar PayPal" at bounding box center [0, 0] width 0 height 0
click at [150, 281] on label "Maksāt ar PayPal" at bounding box center [195, 286] width 96 height 11
click at [0, 0] on input "Maksāt ar PayPal" at bounding box center [0, 0] width 0 height 0
click at [150, 302] on label "Ar bankas pārskaitījumu" at bounding box center [213, 307] width 132 height 11
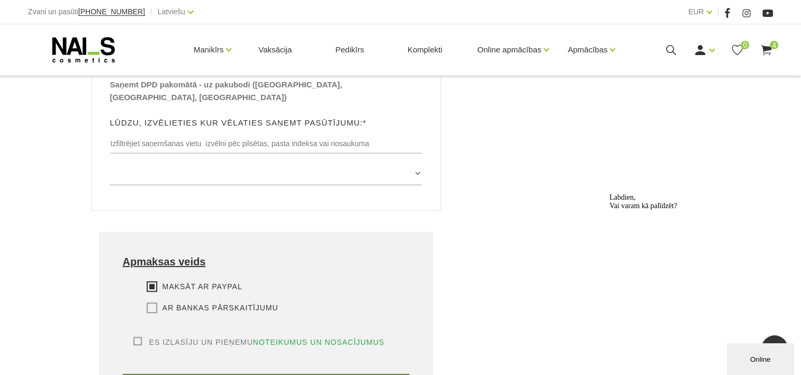
click at [0, 0] on input "Ar bankas pārskaitījumu" at bounding box center [0, 0] width 0 height 0
click at [133, 337] on label "Es izlasīju un pieņemu noteikumus un nosacījumus" at bounding box center [259, 342] width 252 height 11
click at [0, 0] on input "Es izlasīju un pieņemu noteikumus un nosacījumus" at bounding box center [0, 0] width 0 height 0
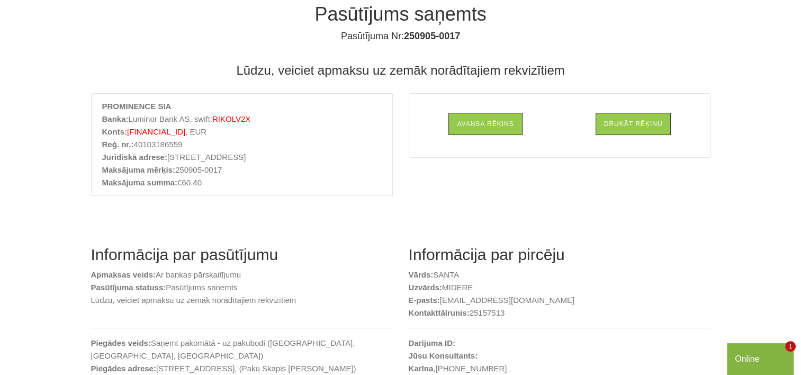
scroll to position [53, 0]
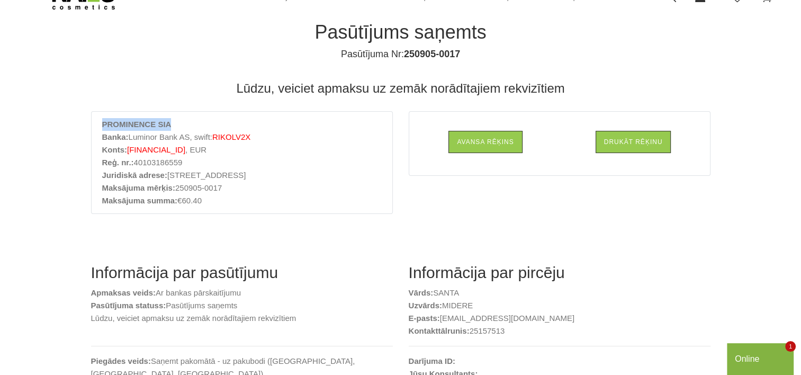
drag, startPoint x: 167, startPoint y: 123, endPoint x: 104, endPoint y: 123, distance: 63.5
click at [104, 123] on li "PROMINENCE SIA" at bounding box center [242, 124] width 280 height 13
copy strong "PROMINENCE SIA"
click at [185, 151] on span "[FINANCIAL_ID]" at bounding box center [156, 149] width 58 height 9
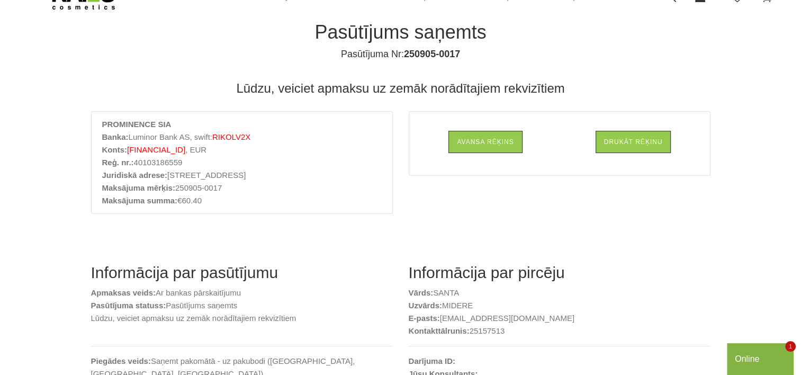
copy span "[FINANCIAL_ID]"
click at [302, 228] on section "Informācija par pasūtījumu Apmaksas veids: Ar bankas pārskaitījumu Pasūtījuma s…" at bounding box center [400, 324] width 635 height 192
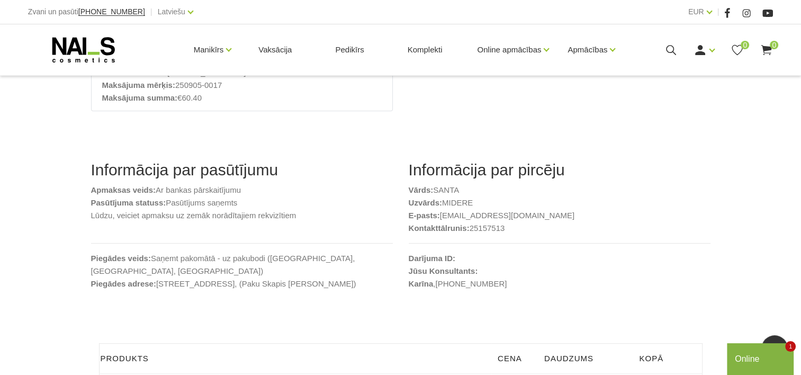
scroll to position [77, 0]
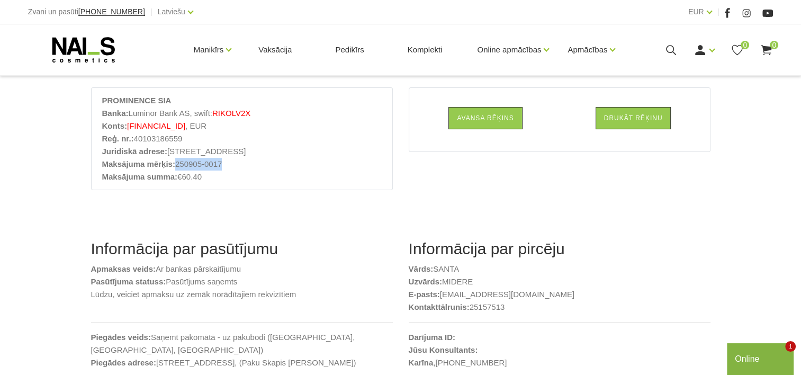
drag, startPoint x: 225, startPoint y: 165, endPoint x: 177, endPoint y: 165, distance: 48.2
click at [177, 165] on li "Maksājuma mērķis: 250905-0017" at bounding box center [242, 164] width 280 height 13
drag, startPoint x: 177, startPoint y: 165, endPoint x: 192, endPoint y: 167, distance: 14.9
copy li "250905-0017"
